Goal: Obtain resource: Obtain resource

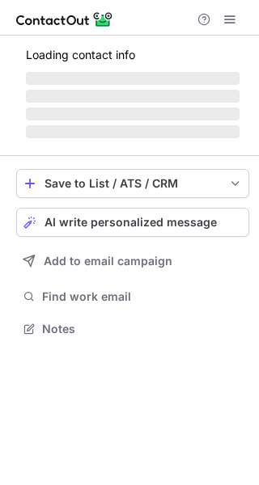
scroll to position [313, 259]
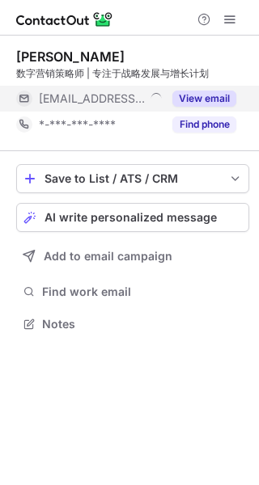
click at [230, 107] on div "View email" at bounding box center [199, 99] width 74 height 26
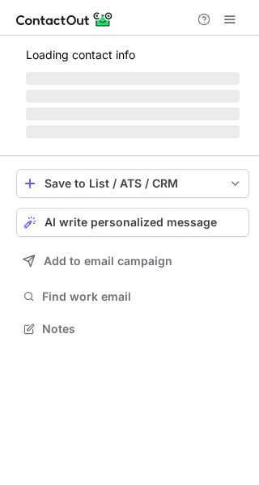
scroll to position [313, 259]
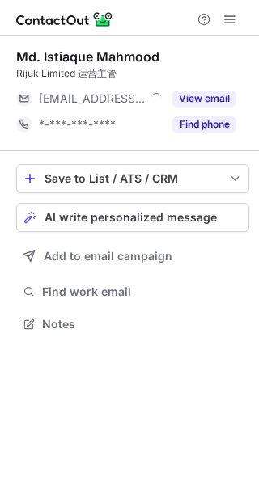
click at [218, 98] on button "View email" at bounding box center [204, 99] width 64 height 16
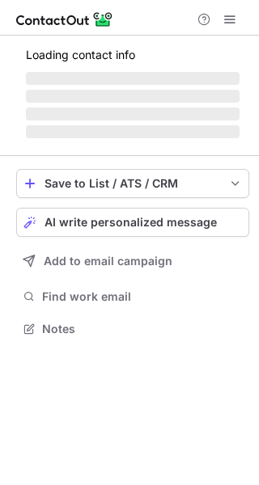
scroll to position [365, 259]
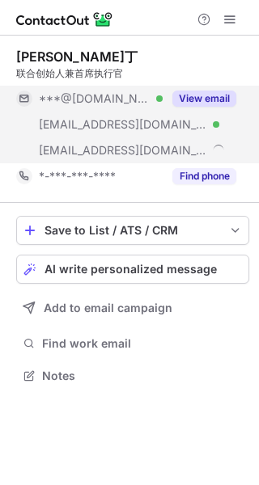
click at [217, 100] on button "View email" at bounding box center [204, 99] width 64 height 16
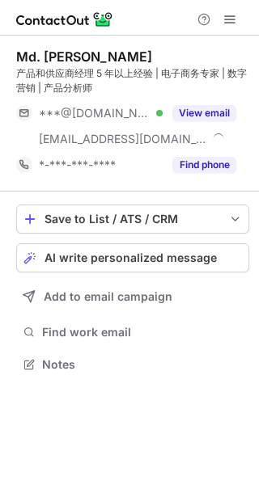
scroll to position [353, 259]
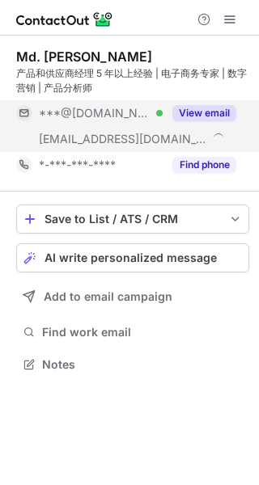
click at [210, 109] on button "View email" at bounding box center [204, 113] width 64 height 16
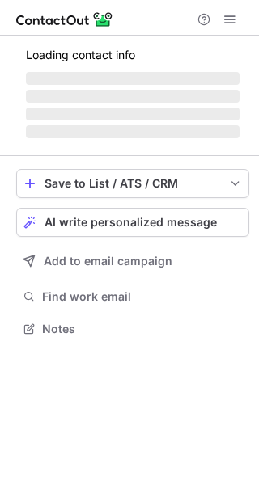
scroll to position [313, 259]
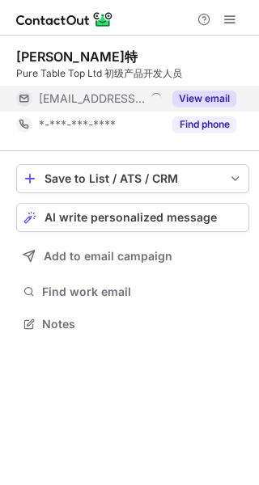
click at [230, 103] on button "View email" at bounding box center [204, 99] width 64 height 16
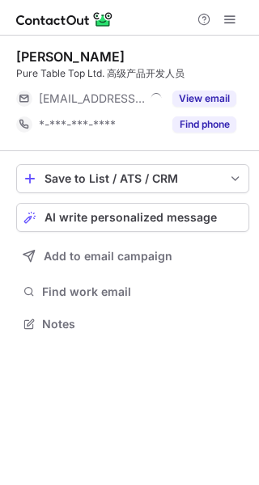
scroll to position [313, 259]
click at [221, 95] on button "View email" at bounding box center [204, 99] width 64 height 16
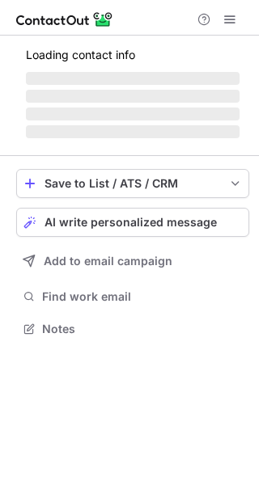
scroll to position [313, 259]
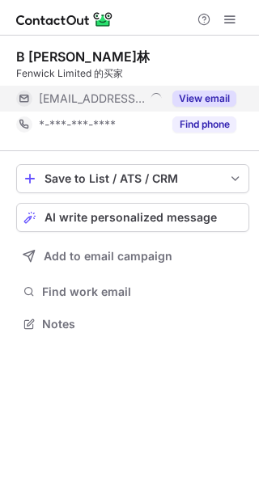
click at [216, 91] on button "View email" at bounding box center [204, 99] width 64 height 16
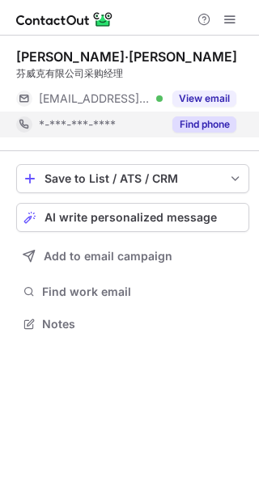
scroll to position [313, 259]
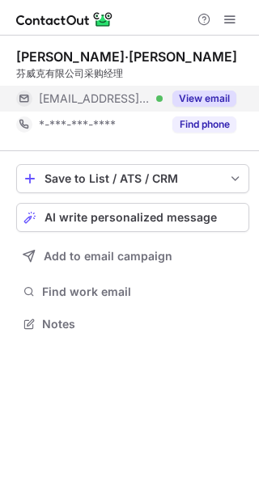
click at [219, 102] on button "View email" at bounding box center [204, 99] width 64 height 16
